Goal: Task Accomplishment & Management: Manage account settings

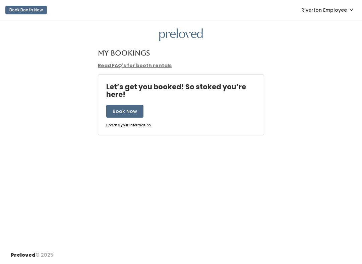
click at [339, 6] on link "Riverton Employee" at bounding box center [326, 10] width 65 height 14
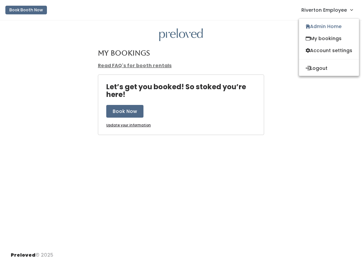
click at [337, 11] on span "Riverton Employee" at bounding box center [324, 9] width 46 height 7
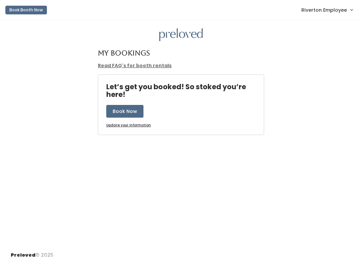
click at [331, 14] on link "Riverton Employee" at bounding box center [326, 10] width 65 height 14
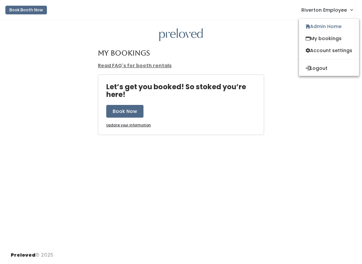
click at [336, 27] on link "Admin Home" at bounding box center [329, 26] width 60 height 12
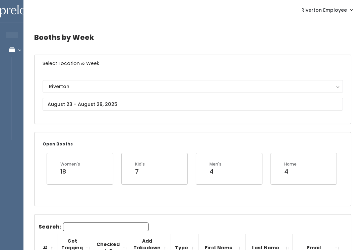
click at [221, 86] on div "Riverton" at bounding box center [192, 86] width 287 height 7
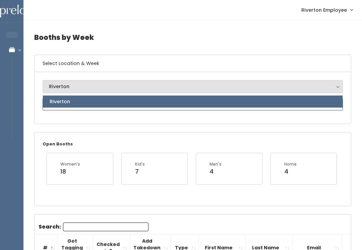
click at [214, 110] on input "text" at bounding box center [193, 104] width 300 height 13
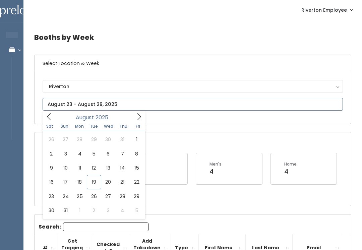
click at [218, 109] on input "text" at bounding box center [193, 104] width 300 height 13
click at [214, 100] on input "text" at bounding box center [193, 104] width 300 height 13
type input "August 16 to August 22"
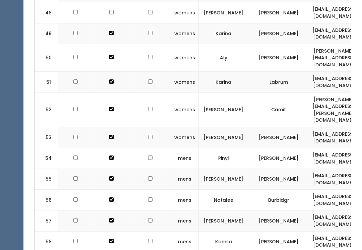
scroll to position [1336, 0]
